Goal: Task Accomplishment & Management: Use online tool/utility

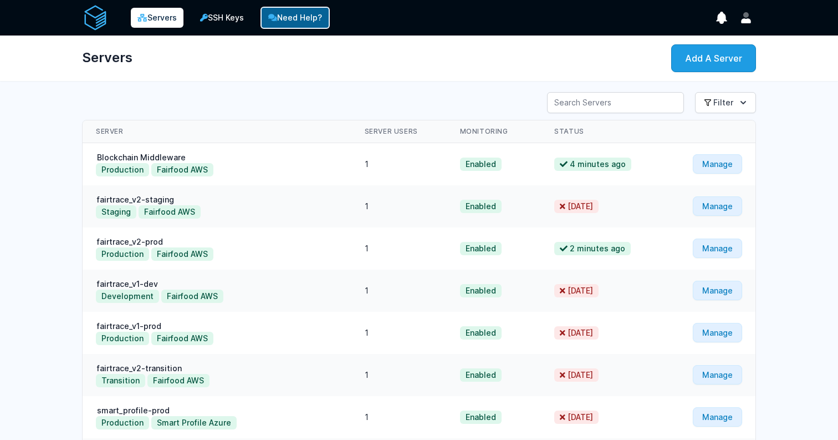
click at [325, 25] on link "Need Help?" at bounding box center [295, 18] width 69 height 22
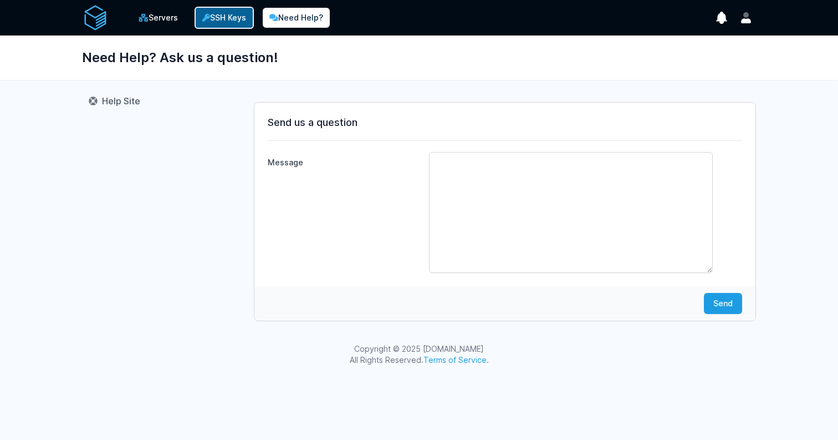
click at [210, 18] on icon at bounding box center [206, 18] width 8 height 8
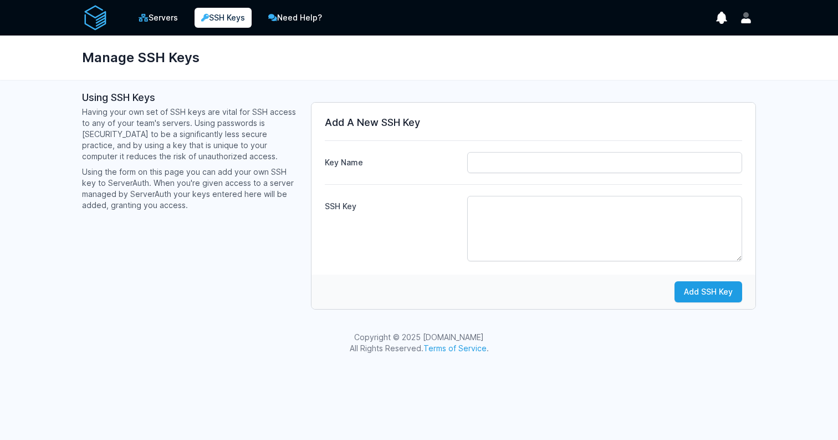
click at [726, 29] on div "Servers SSH Keys Need Help? Show Notifications Notifications" at bounding box center [419, 17] width 674 height 35
click at [722, 21] on icon "show notifications" at bounding box center [722, 18] width 11 height 12
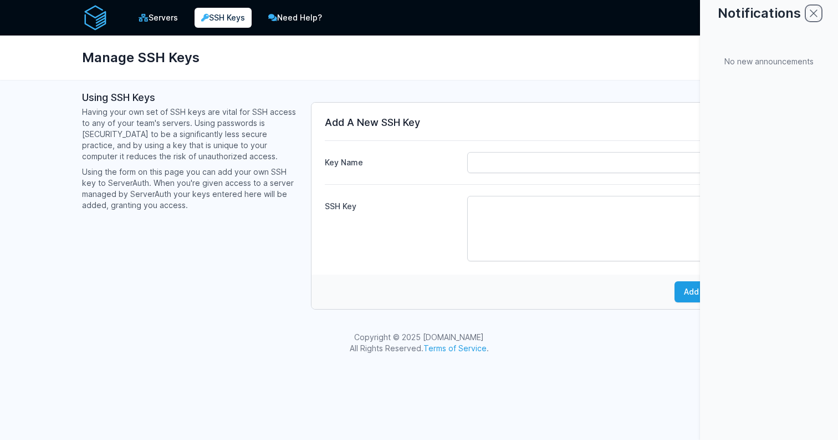
click at [813, 14] on icon "close modal" at bounding box center [813, 13] width 7 height 7
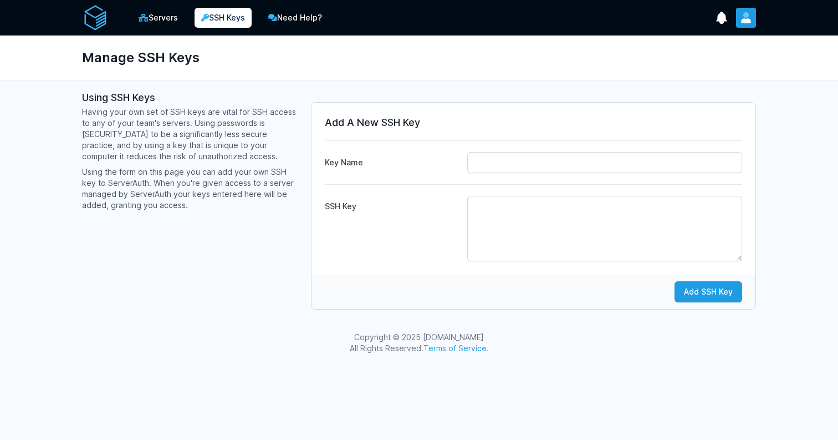
click at [753, 12] on button "User menu" at bounding box center [746, 18] width 20 height 20
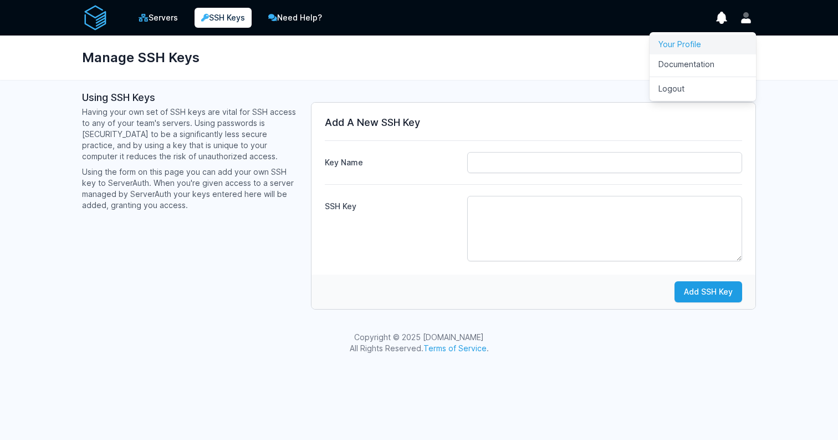
click at [706, 40] on link "Your Profile" at bounding box center [703, 44] width 106 height 20
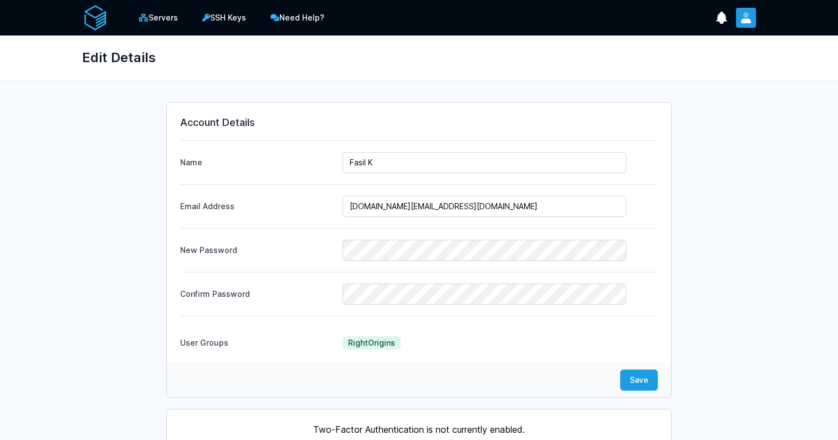
click at [750, 25] on button "User menu" at bounding box center [746, 18] width 20 height 20
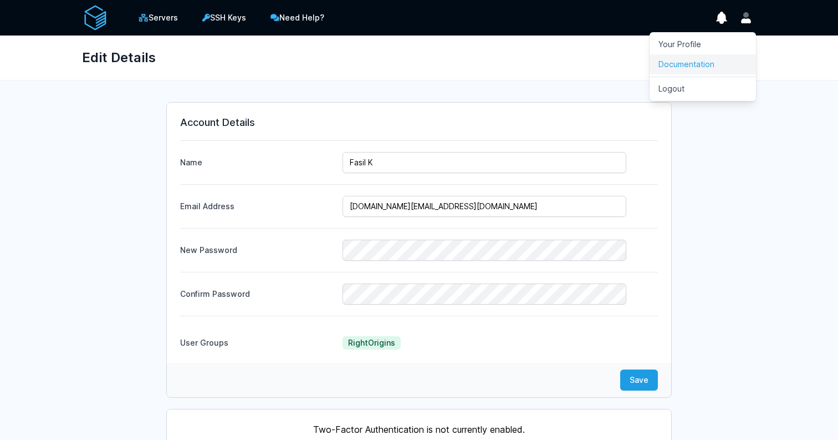
click at [727, 58] on link "Documentation" at bounding box center [703, 64] width 106 height 20
click at [162, 21] on link "Servers" at bounding box center [158, 18] width 55 height 22
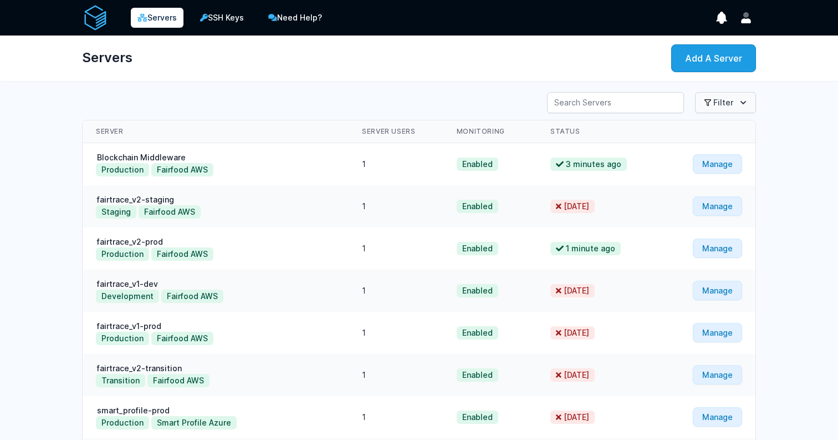
click at [722, 101] on button "Filter" at bounding box center [725, 102] width 61 height 21
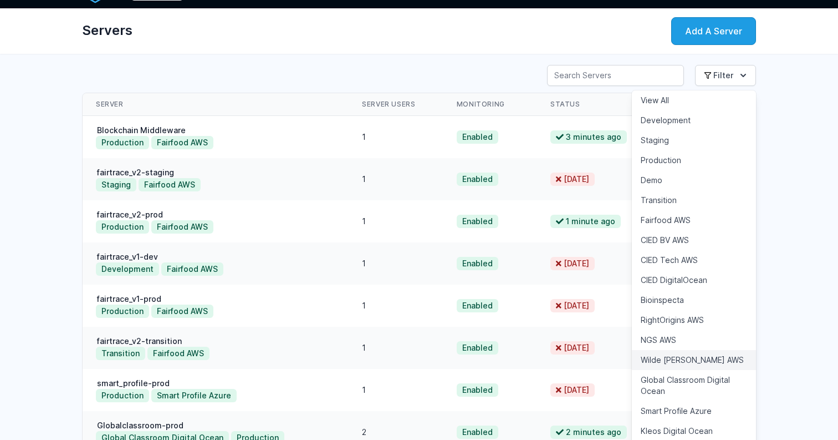
scroll to position [26, 0]
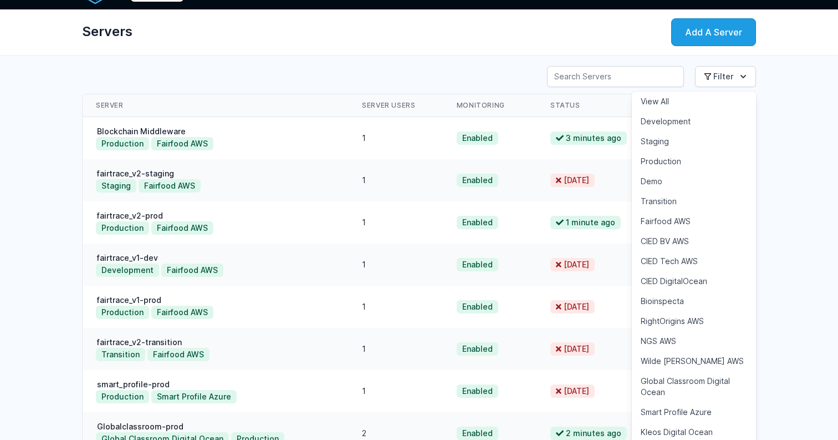
click at [519, 70] on div "Server Search Filter View All Development" at bounding box center [419, 76] width 674 height 21
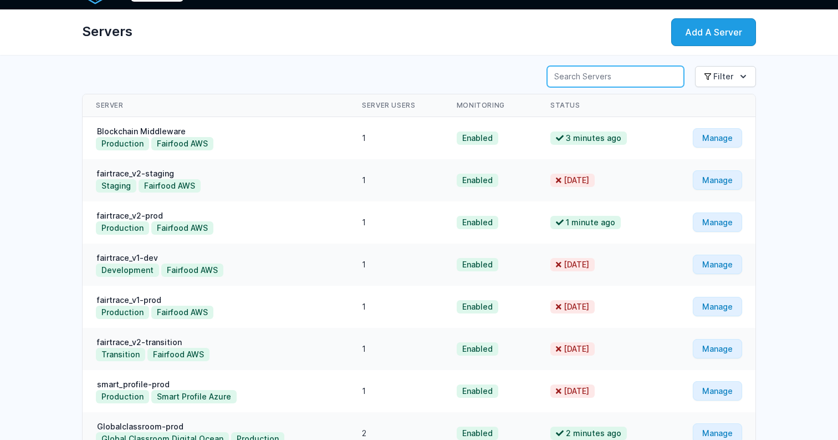
click at [602, 77] on input "Server Search" at bounding box center [615, 76] width 137 height 21
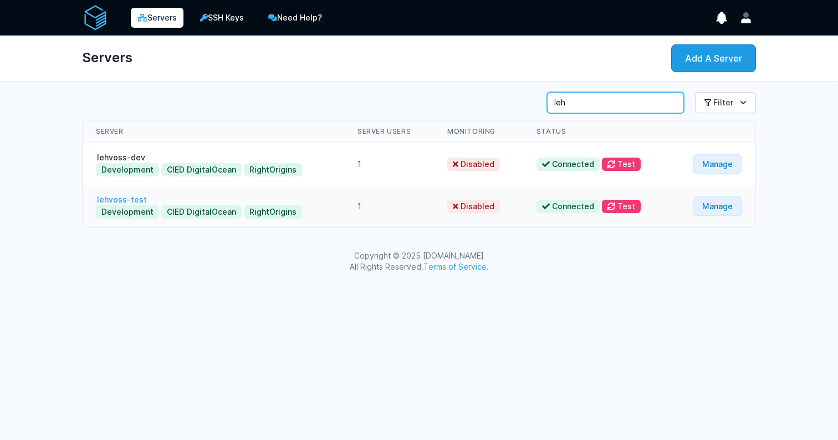
type input "leh"
click at [114, 198] on link "lehvoss-test" at bounding box center [122, 199] width 52 height 9
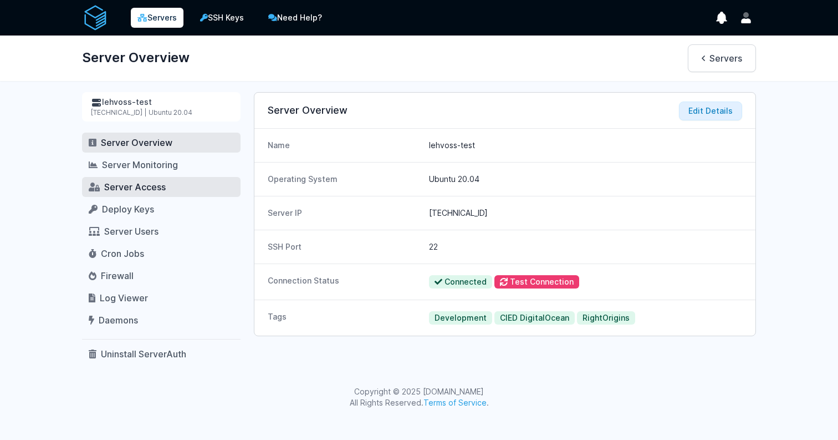
click at [155, 187] on span "Server Access" at bounding box center [135, 186] width 62 height 11
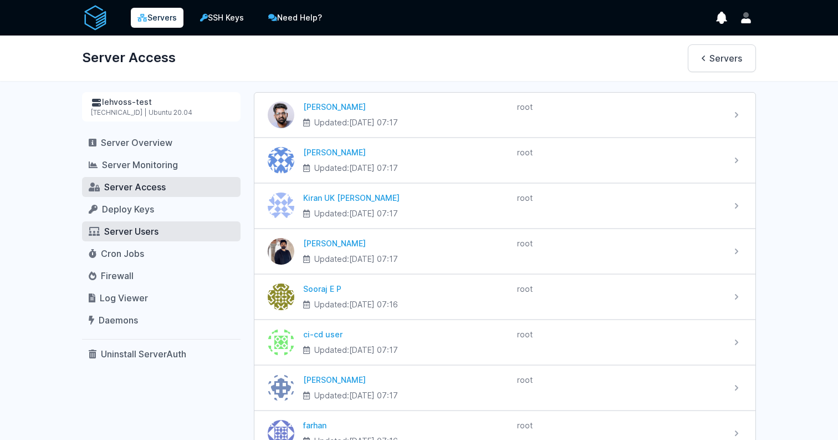
click at [151, 229] on span "Server Users" at bounding box center [131, 231] width 54 height 11
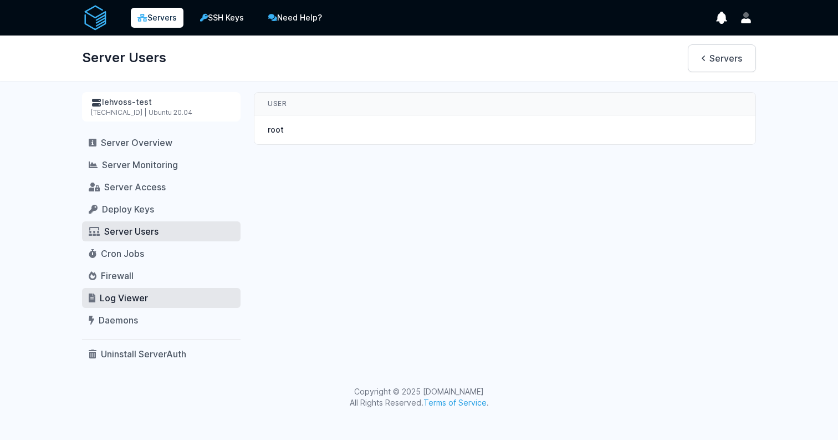
click at [142, 296] on span "Log Viewer" at bounding box center [124, 297] width 48 height 11
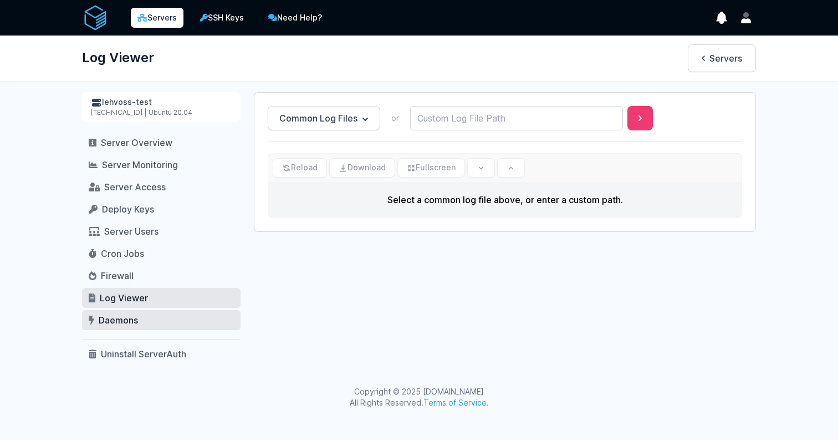
click at [147, 320] on link "Daemons" at bounding box center [161, 320] width 159 height 20
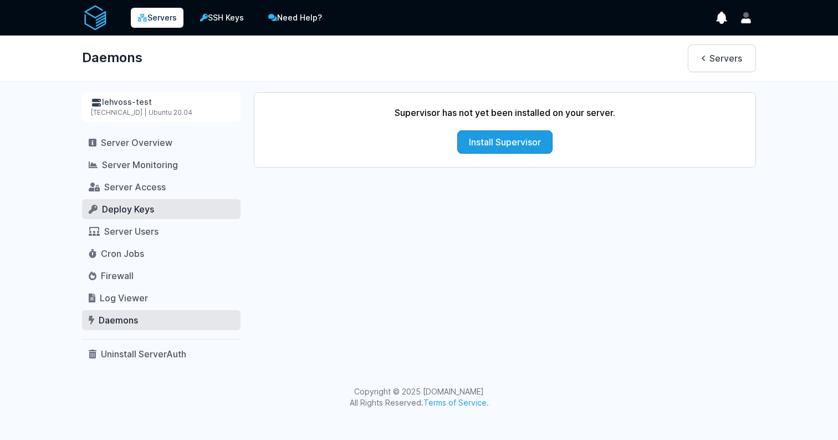
click at [128, 213] on span "Deploy Keys" at bounding box center [128, 208] width 52 height 11
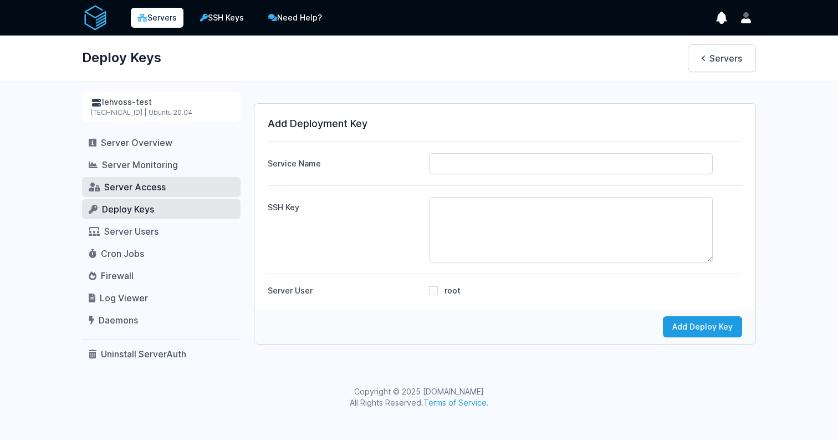
click at [131, 187] on span "Server Access" at bounding box center [135, 186] width 62 height 11
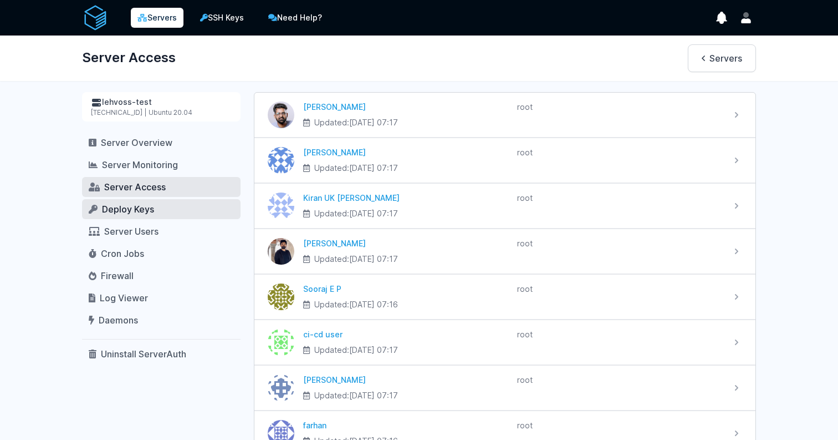
click at [125, 205] on span "Deploy Keys" at bounding box center [128, 208] width 52 height 11
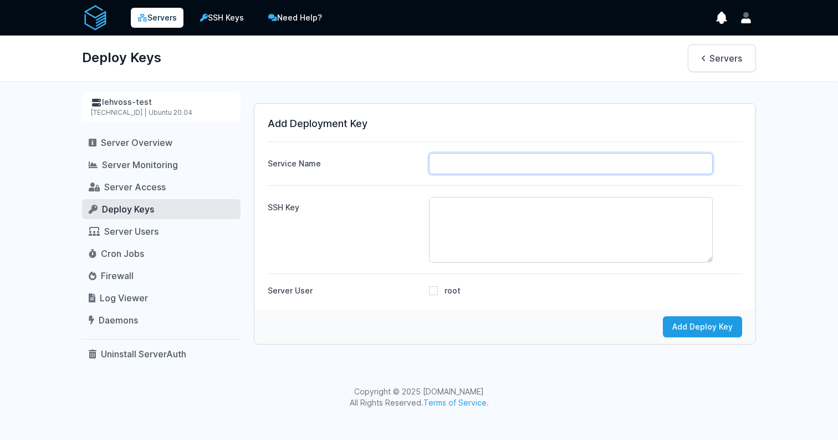
click at [476, 157] on input "Service Name" at bounding box center [571, 163] width 284 height 21
click at [168, 109] on div "[TECHNICAL_ID] | Ubuntu 20.04" at bounding box center [161, 112] width 141 height 9
click at [110, 100] on div "lehvoss-test" at bounding box center [161, 102] width 141 height 12
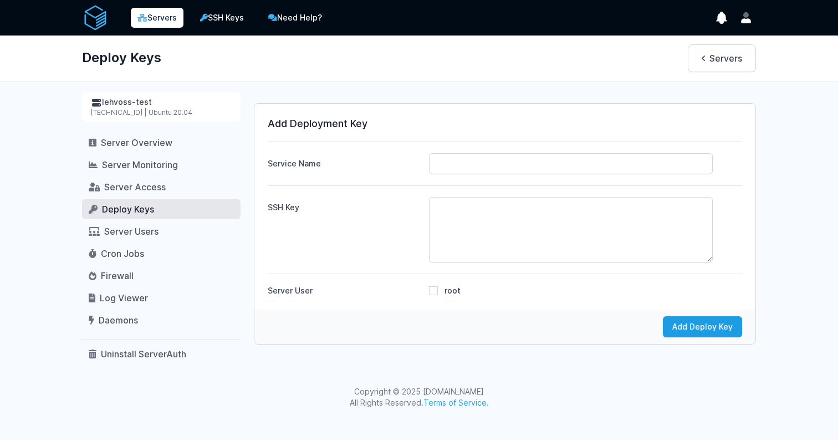
click at [151, 101] on div "lehvoss-test" at bounding box center [161, 102] width 141 height 12
click at [100, 113] on div "[TECHNICAL_ID] | Ubuntu 20.04" at bounding box center [161, 112] width 141 height 9
click at [90, 113] on div "lehvoss-test 64.227.170.23 | Ubuntu 20.04" at bounding box center [161, 106] width 159 height 29
drag, startPoint x: 90, startPoint y: 113, endPoint x: 117, endPoint y: 113, distance: 27.2
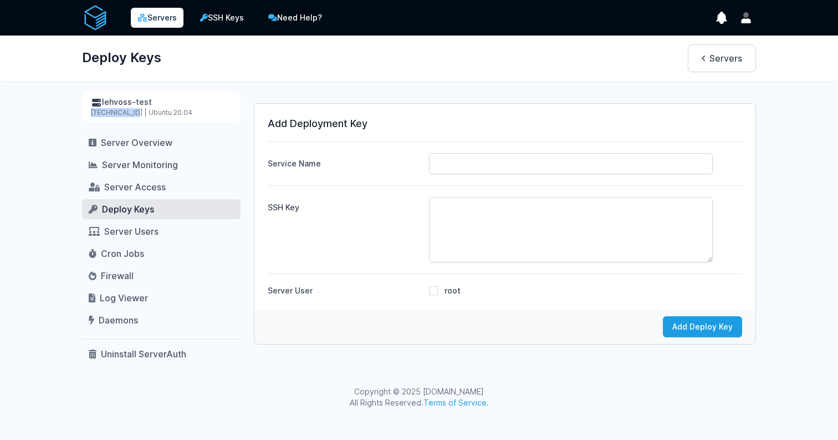
click at [117, 113] on div "lehvoss-test 64.227.170.23 | Ubuntu 20.04" at bounding box center [161, 106] width 159 height 29
